Goal: Task Accomplishment & Management: Use online tool/utility

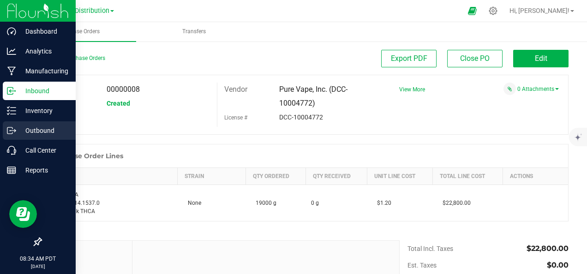
click at [56, 131] on p "Outbound" at bounding box center [43, 130] width 55 height 11
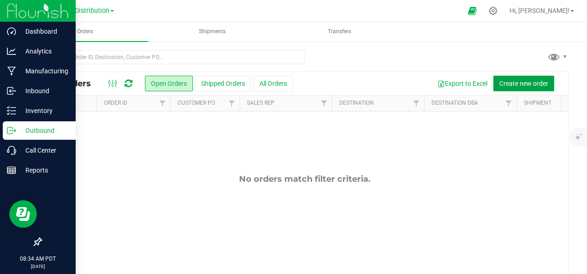
click at [523, 81] on span "Create new order" at bounding box center [523, 83] width 49 height 7
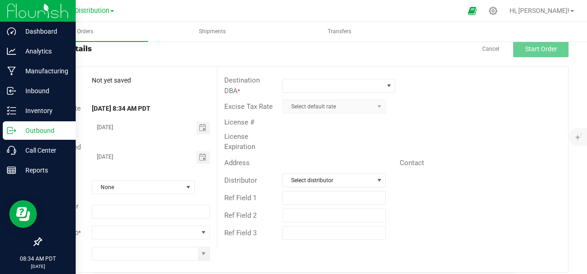
scroll to position [33, 0]
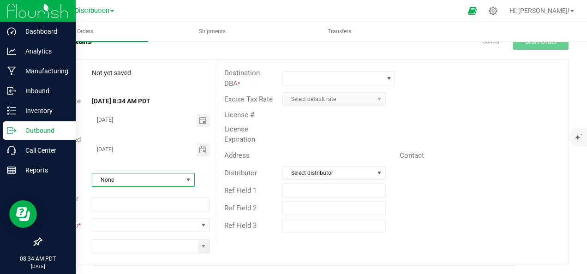
click at [143, 177] on span "None" at bounding box center [137, 180] width 90 height 13
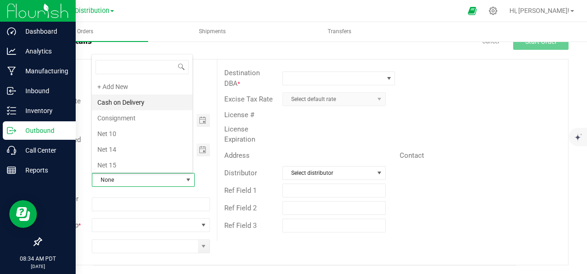
click at [157, 102] on li "Cash on Delivery" at bounding box center [142, 103] width 101 height 16
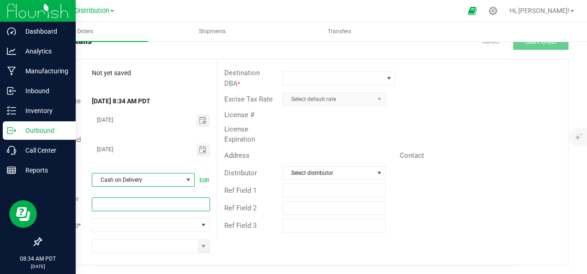
click at [134, 201] on input "text" at bounding box center [151, 205] width 118 height 14
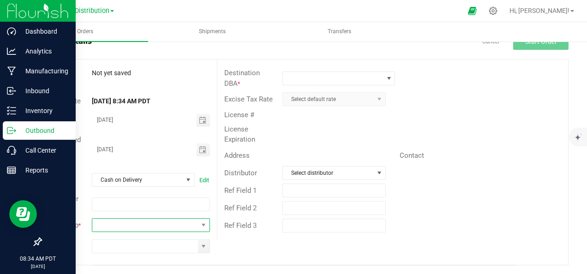
click at [146, 225] on span "NO DATA FOUND" at bounding box center [144, 225] width 105 height 13
click at [322, 237] on div "Destination DBA * Excise Tax Rate Select default rate License # License Expirat…" at bounding box center [392, 150] width 351 height 181
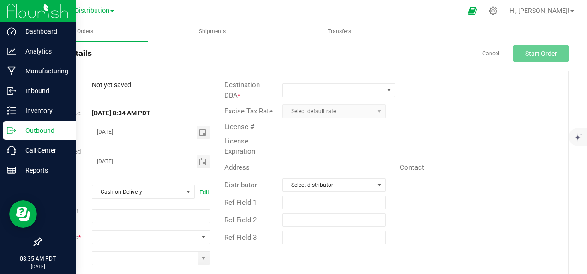
scroll to position [0, 0]
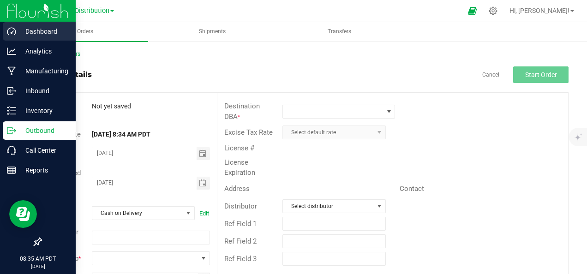
click at [26, 36] on p "Dashboard" at bounding box center [43, 31] width 55 height 11
